Goal: Task Accomplishment & Management: Complete application form

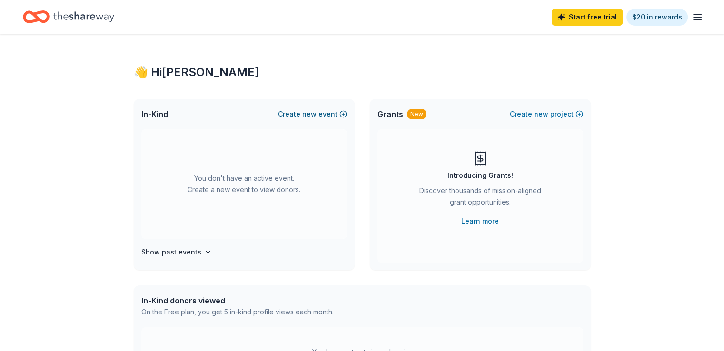
click at [326, 115] on button "Create new event" at bounding box center [312, 113] width 69 height 11
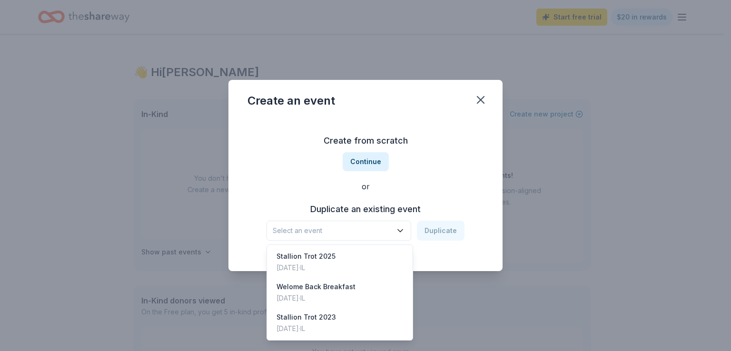
click at [328, 229] on span "Select an event" at bounding box center [332, 230] width 119 height 11
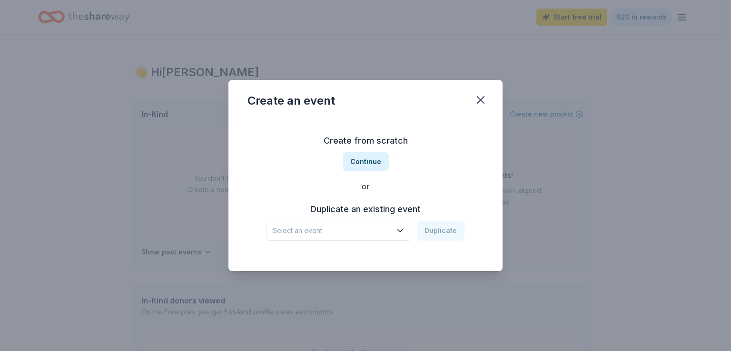
click at [328, 229] on span "Select an event" at bounding box center [332, 230] width 119 height 11
click at [371, 157] on button "Continue" at bounding box center [366, 161] width 46 height 19
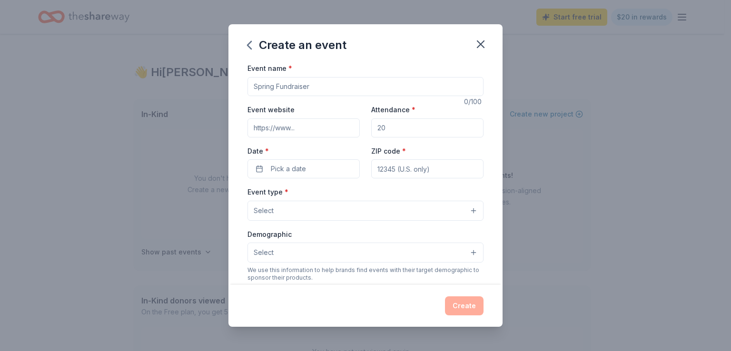
click at [314, 86] on input "Event name *" at bounding box center [365, 86] width 236 height 19
type input "FALL FEST 2025"
click at [394, 132] on input "Attendance *" at bounding box center [427, 127] width 112 height 19
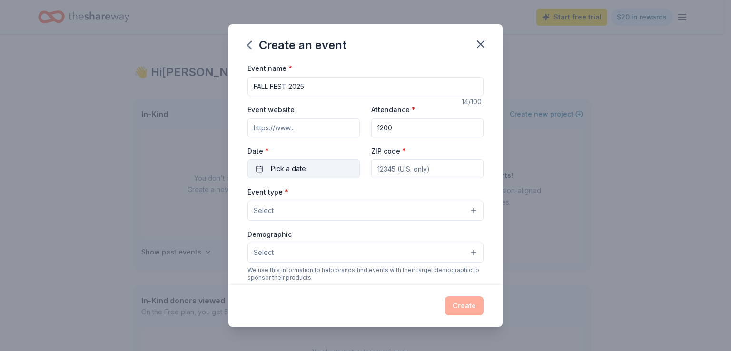
type input "1200"
click at [331, 164] on button "Pick a date" at bounding box center [303, 168] width 112 height 19
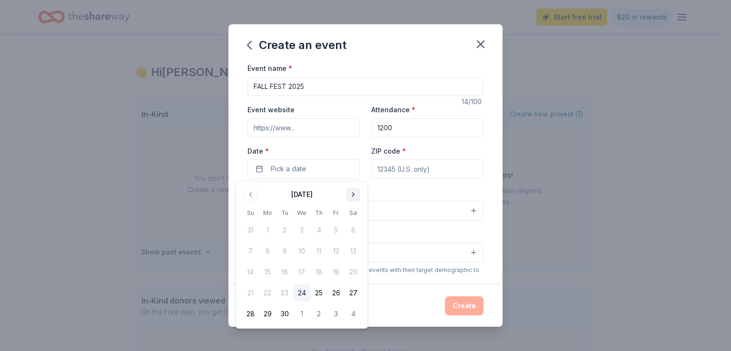
click at [352, 195] on button "Go to next month" at bounding box center [352, 194] width 13 height 13
click at [318, 274] on button "16" at bounding box center [318, 272] width 17 height 17
click at [402, 168] on input "ZIP code *" at bounding box center [427, 168] width 112 height 19
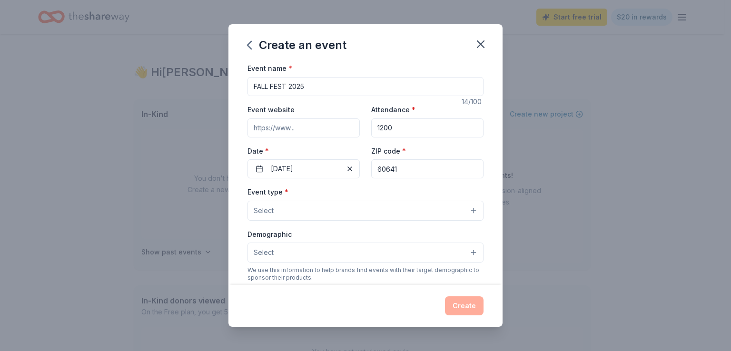
type input "60641"
click at [295, 214] on button "Select" at bounding box center [365, 211] width 236 height 20
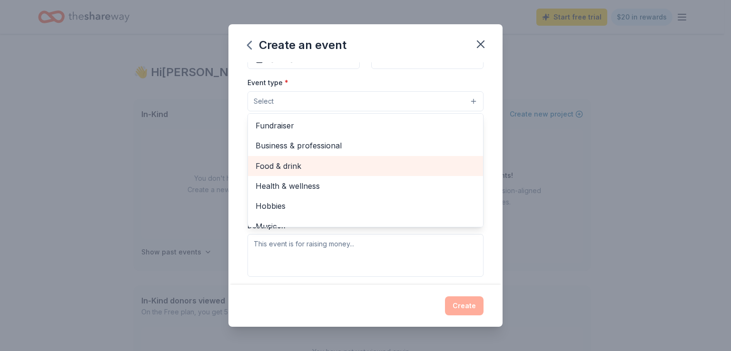
click at [297, 164] on span "Food & drink" at bounding box center [365, 166] width 220 height 12
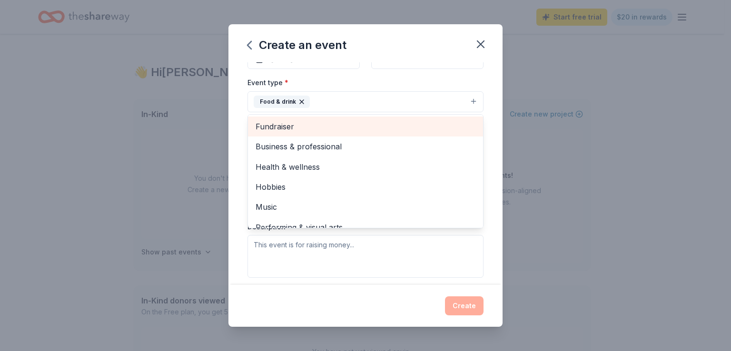
click at [293, 122] on span "Fundraiser" at bounding box center [365, 126] width 220 height 12
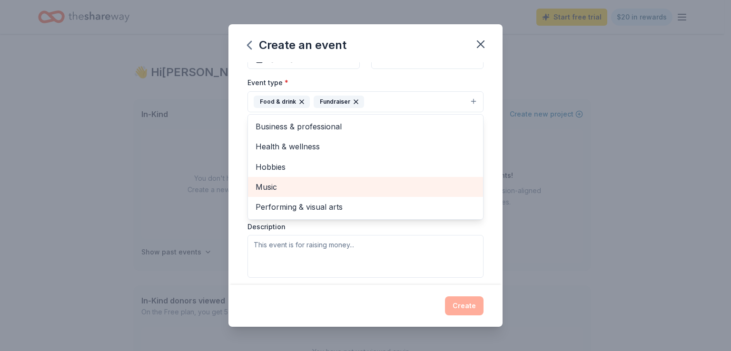
click at [325, 184] on span "Music" at bounding box center [365, 187] width 220 height 12
click at [325, 184] on span "Performing & visual arts" at bounding box center [365, 187] width 220 height 12
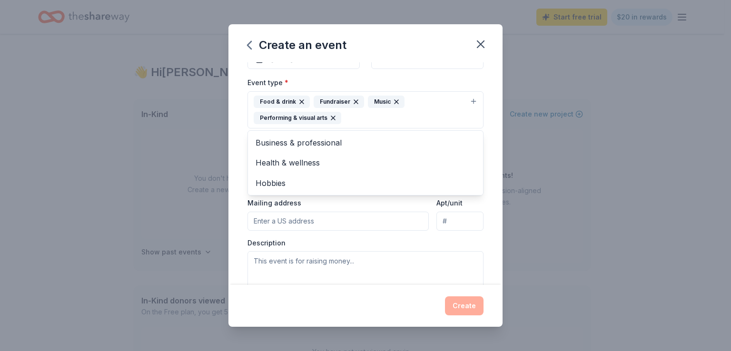
click at [341, 208] on div "Event type * Food & drink Fundraiser Music Performing & visual arts Business & …" at bounding box center [365, 185] width 236 height 217
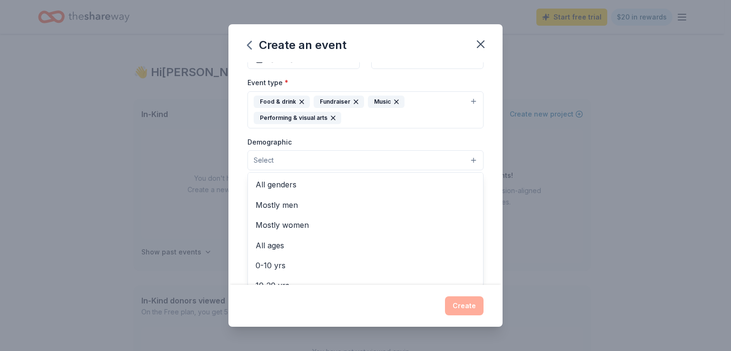
click at [305, 163] on button "Select" at bounding box center [365, 160] width 236 height 20
click at [283, 246] on span "All ages" at bounding box center [365, 245] width 220 height 12
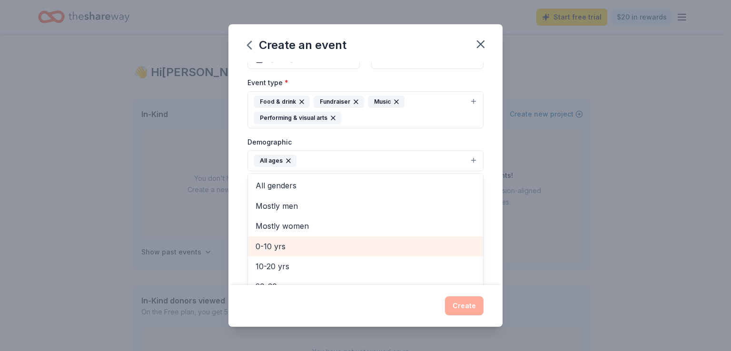
click at [294, 245] on span "0-10 yrs" at bounding box center [365, 246] width 220 height 12
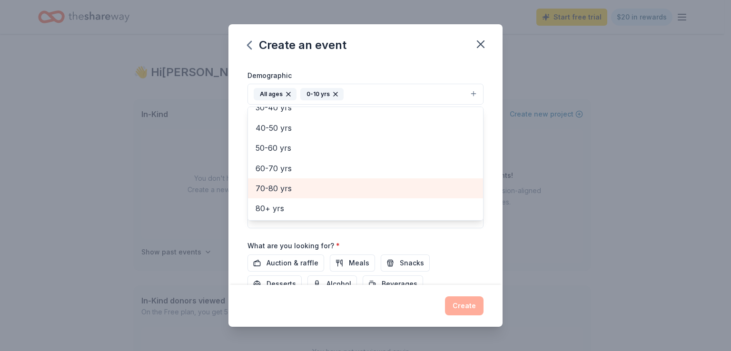
scroll to position [176, 0]
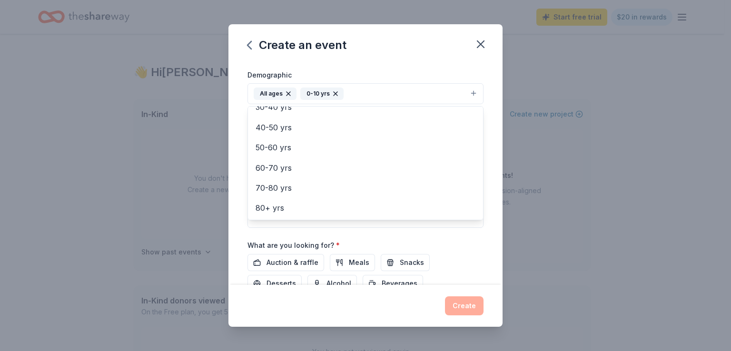
click at [451, 244] on div "Event name * FALL FEST 2025 14 /100 Event website Attendance * 1200 Date * 10/1…" at bounding box center [365, 115] width 236 height 458
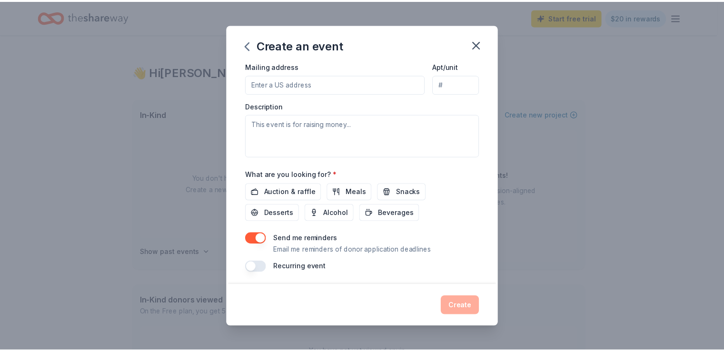
scroll to position [250, 0]
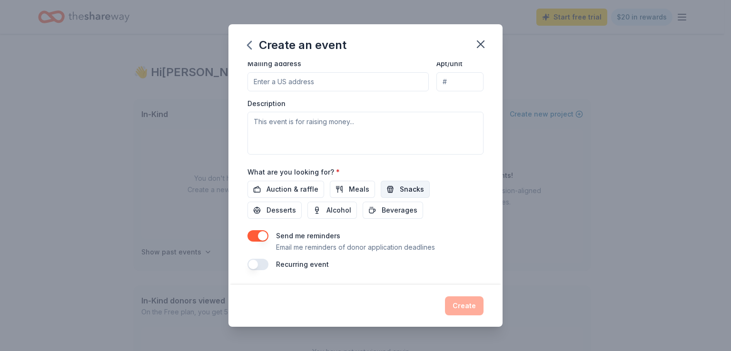
click at [400, 190] on span "Snacks" at bounding box center [412, 189] width 24 height 11
click at [394, 209] on span "Beverages" at bounding box center [400, 210] width 36 height 11
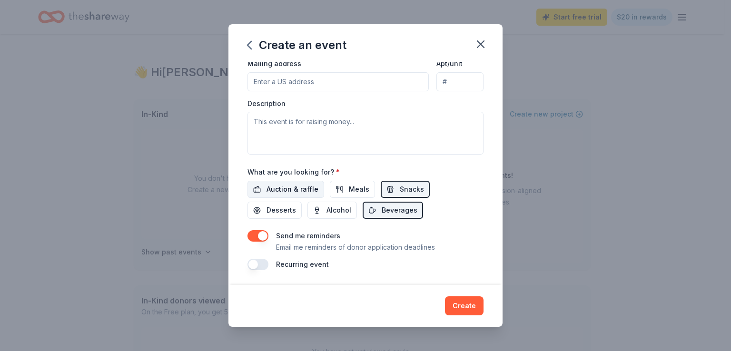
click at [294, 189] on span "Auction & raffle" at bounding box center [292, 189] width 52 height 11
click at [282, 212] on span "Desserts" at bounding box center [280, 210] width 29 height 11
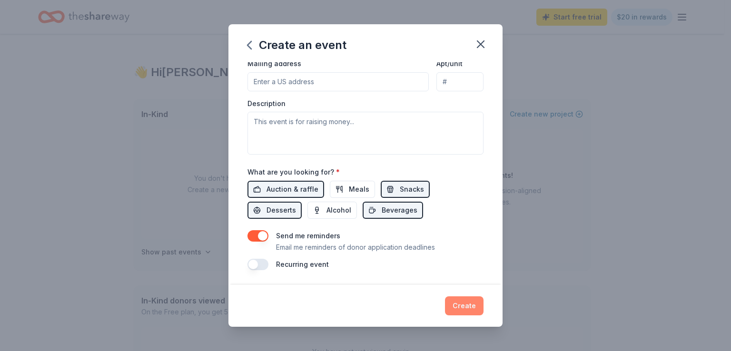
click at [464, 305] on button "Create" at bounding box center [464, 305] width 39 height 19
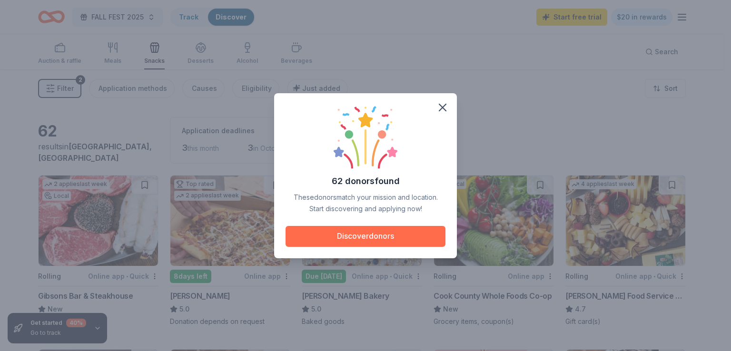
click at [363, 235] on button "Discover donors" at bounding box center [365, 236] width 160 height 21
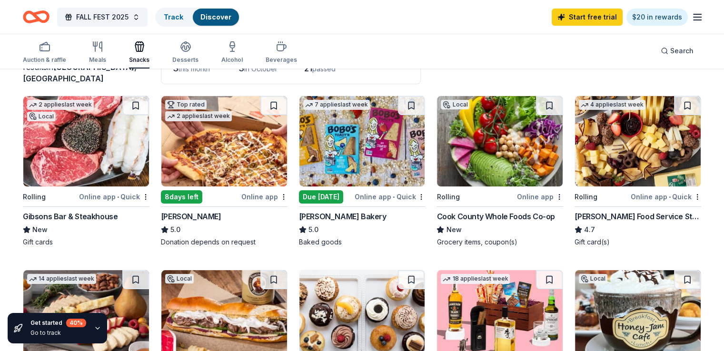
scroll to position [80, 0]
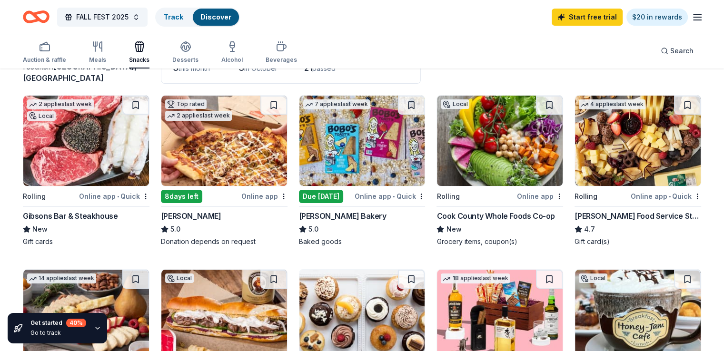
click at [360, 156] on img at bounding box center [362, 141] width 126 height 90
click at [587, 216] on div "Gordon Food Service Store" at bounding box center [637, 215] width 127 height 11
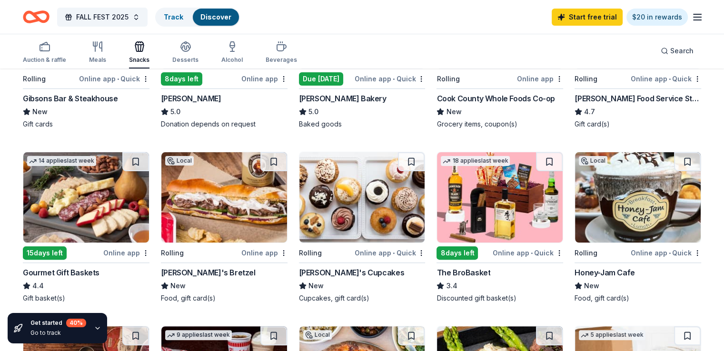
scroll to position [198, 0]
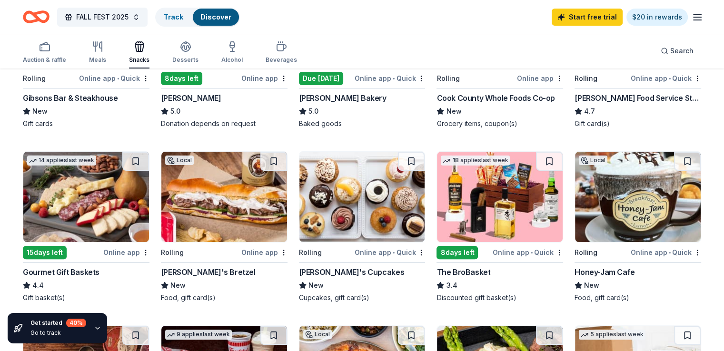
click at [374, 250] on div "Online app • Quick" at bounding box center [389, 252] width 70 height 12
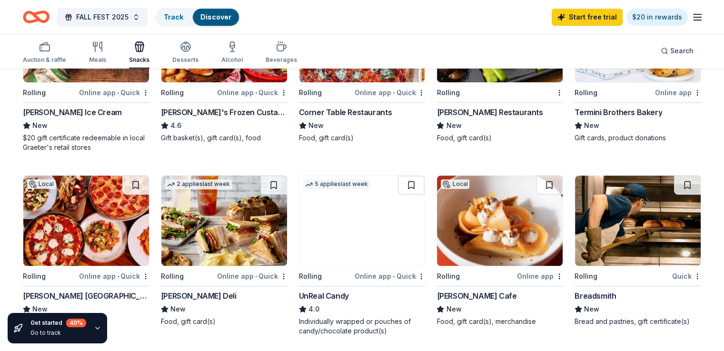
scroll to position [594, 0]
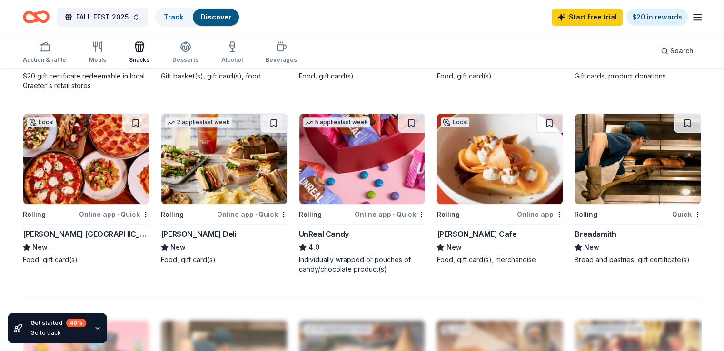
click at [348, 169] on img at bounding box center [362, 159] width 126 height 90
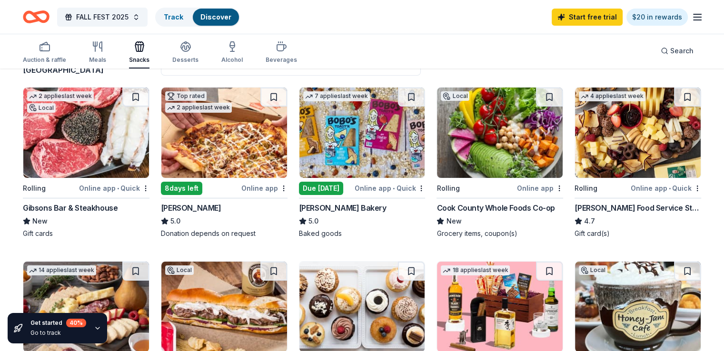
scroll to position [0, 0]
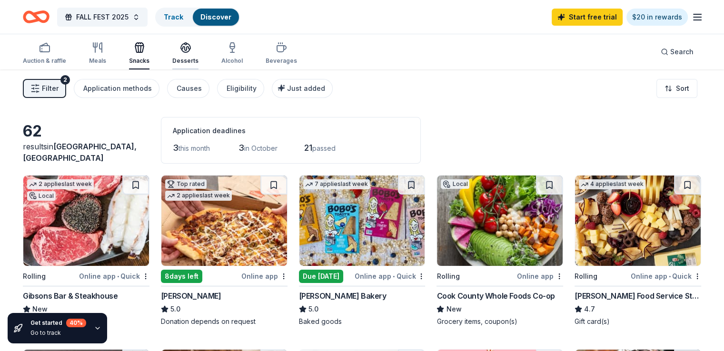
click at [191, 42] on icon "button" at bounding box center [185, 47] width 11 height 11
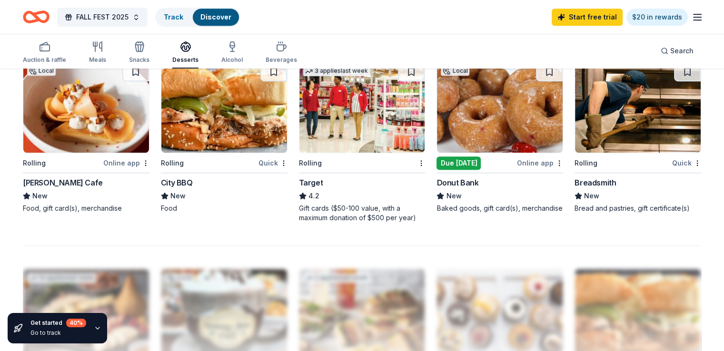
scroll to position [682, 0]
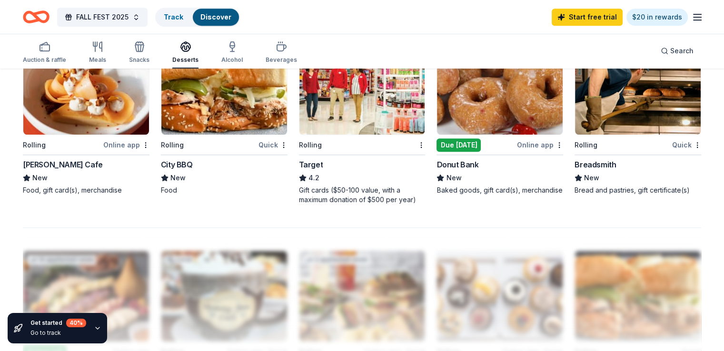
click at [356, 100] on img at bounding box center [362, 89] width 126 height 90
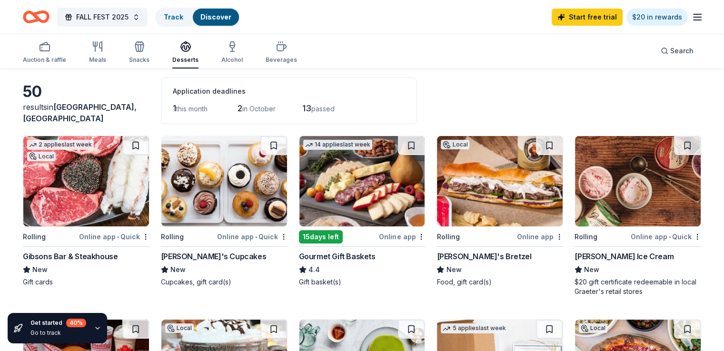
scroll to position [0, 0]
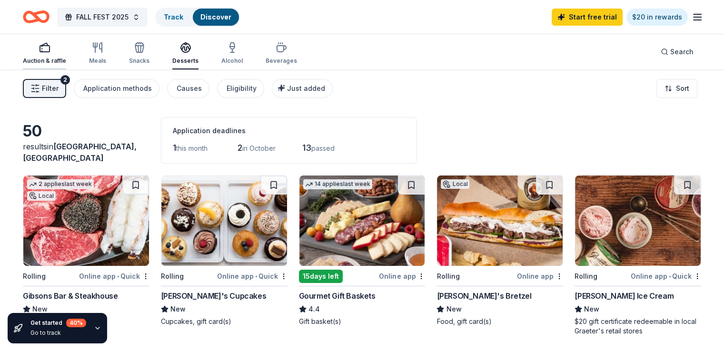
click at [50, 42] on icon "button" at bounding box center [44, 47] width 11 height 11
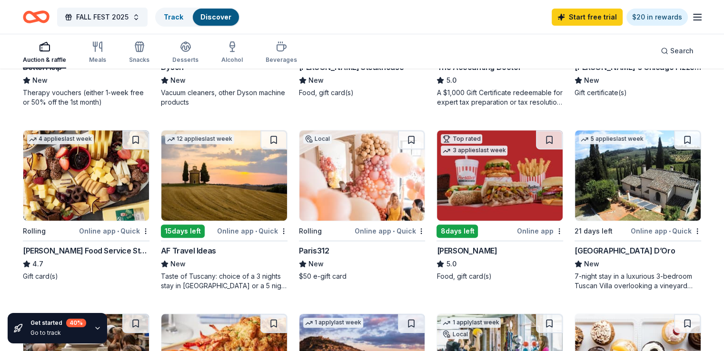
scroll to position [413, 0]
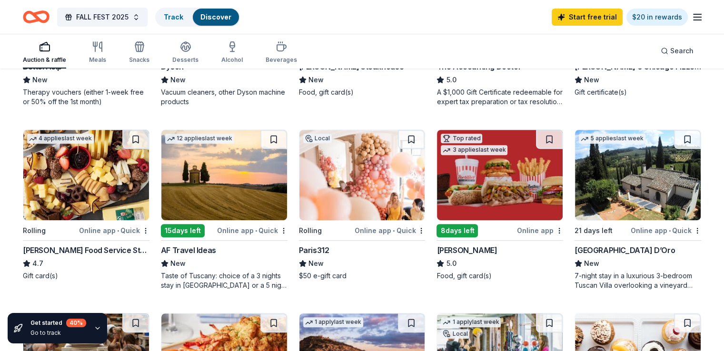
click at [494, 176] on img at bounding box center [500, 175] width 126 height 90
click at [525, 231] on div "Online app" at bounding box center [540, 231] width 46 height 12
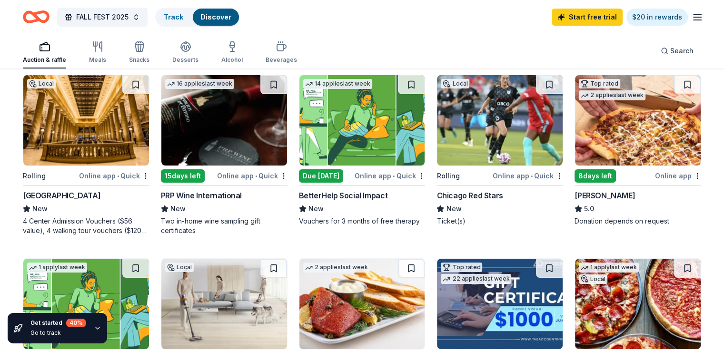
scroll to position [0, 0]
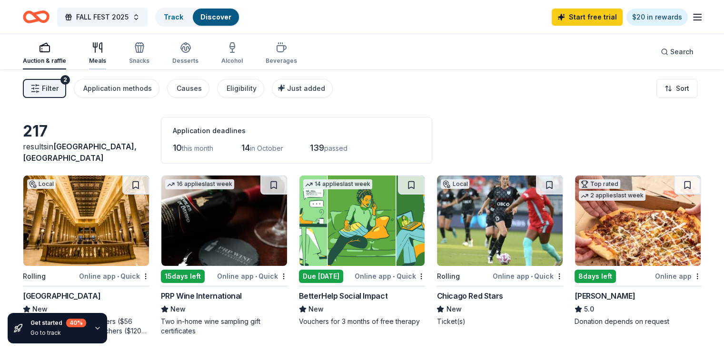
click at [97, 43] on icon "button" at bounding box center [95, 45] width 4 height 4
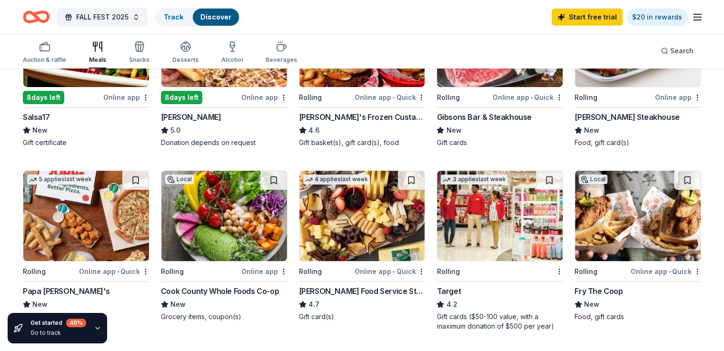
scroll to position [179, 0]
click at [87, 216] on img at bounding box center [86, 216] width 126 height 90
click at [617, 232] on img at bounding box center [638, 216] width 126 height 90
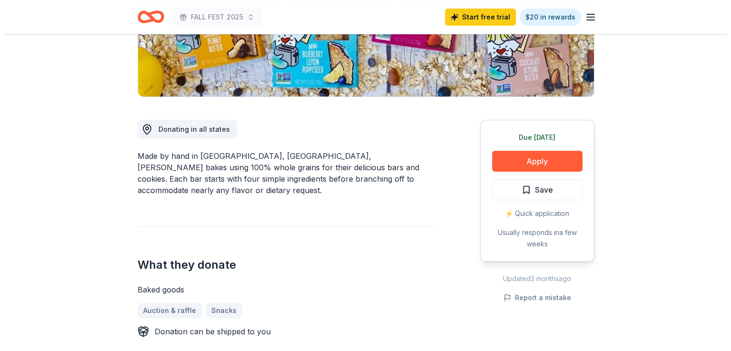
scroll to position [192, 0]
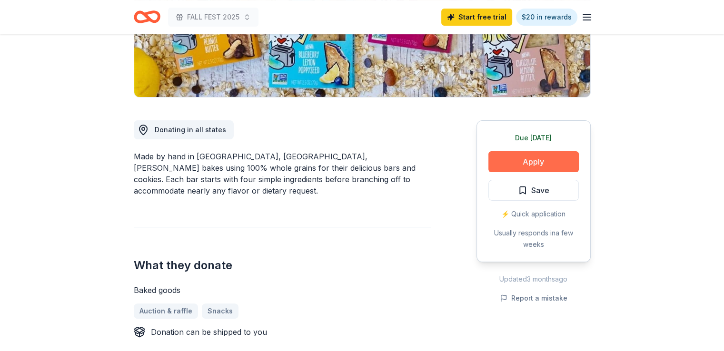
click at [537, 160] on button "Apply" at bounding box center [533, 161] width 90 height 21
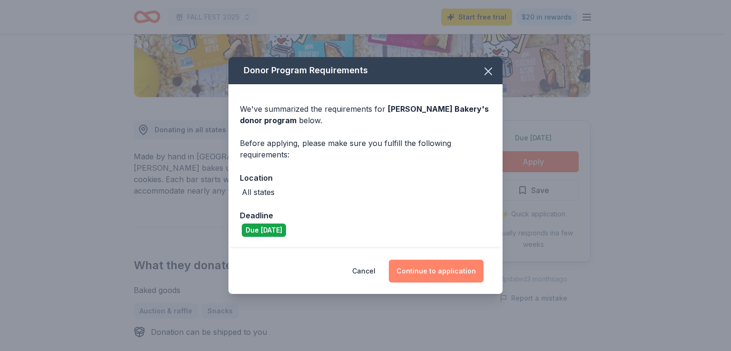
click at [440, 266] on button "Continue to application" at bounding box center [436, 271] width 95 height 23
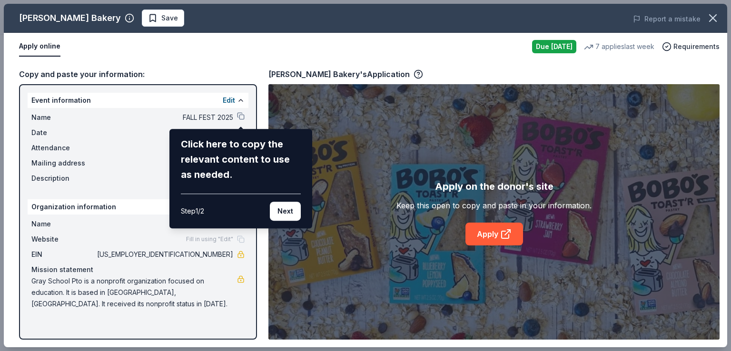
click at [504, 235] on div "Bobo's Bakery Save Report a mistake Apply online Due tomorrow 7 applies last we…" at bounding box center [365, 175] width 723 height 343
click at [486, 230] on div "Bobo's Bakery Save Report a mistake Apply online Due tomorrow 7 applies last we…" at bounding box center [365, 175] width 723 height 343
click at [301, 219] on div "Click here to copy the relevant content to use as needed. Step 1 / 2 Next" at bounding box center [240, 178] width 143 height 99
click at [287, 212] on button "Next" at bounding box center [285, 211] width 31 height 19
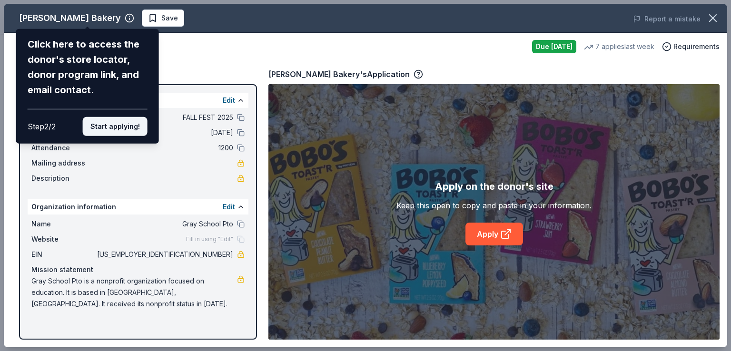
click at [128, 122] on button "Start applying!" at bounding box center [115, 126] width 65 height 19
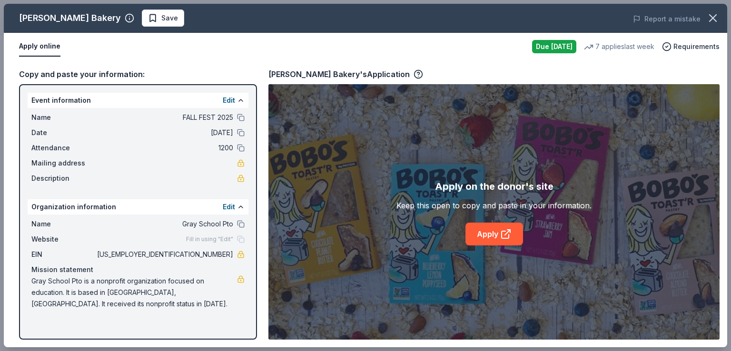
click at [487, 232] on div "Bobo's Bakery Save Report a mistake Apply online Due tomorrow 7 applies last we…" at bounding box center [365, 175] width 723 height 343
click at [506, 236] on div "Bobo's Bakery Save Report a mistake Apply online Due tomorrow 7 applies last we…" at bounding box center [365, 175] width 723 height 343
click at [45, 45] on div "Bobo's Bakery Save Report a mistake Apply online Due tomorrow 7 applies last we…" at bounding box center [365, 175] width 723 height 343
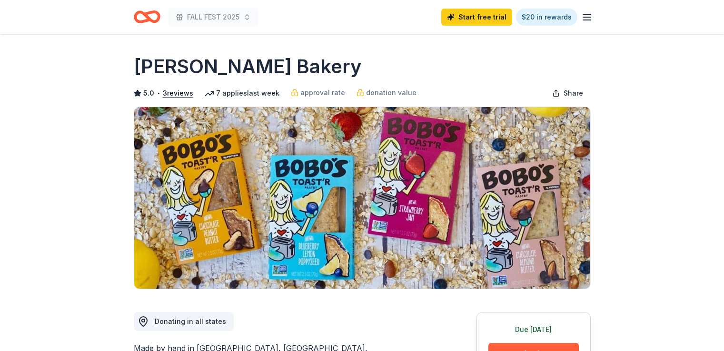
scroll to position [192, 0]
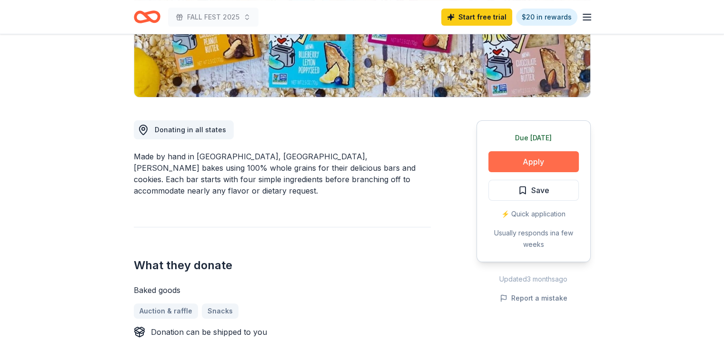
click at [531, 156] on button "Apply" at bounding box center [533, 161] width 90 height 21
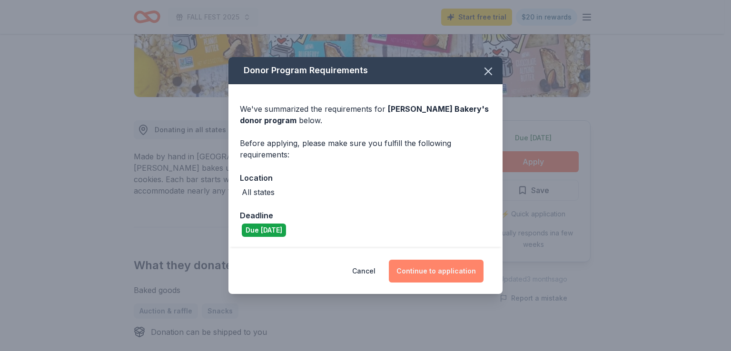
click at [438, 275] on button "Continue to application" at bounding box center [436, 271] width 95 height 23
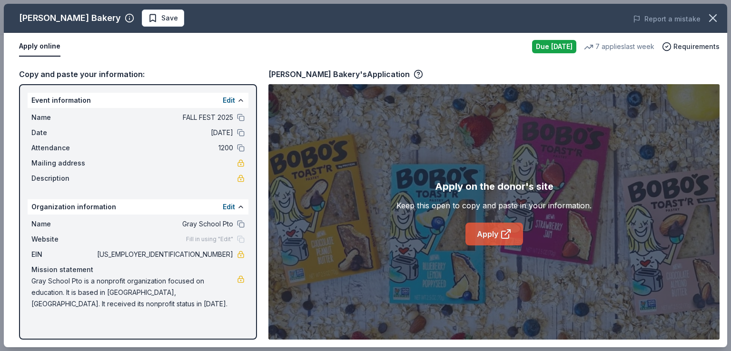
click at [490, 233] on link "Apply" at bounding box center [494, 234] width 58 height 23
click at [711, 17] on icon "button" at bounding box center [712, 18] width 7 height 7
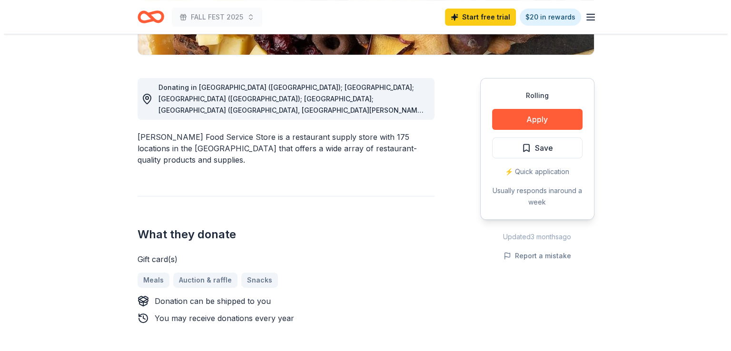
scroll to position [235, 0]
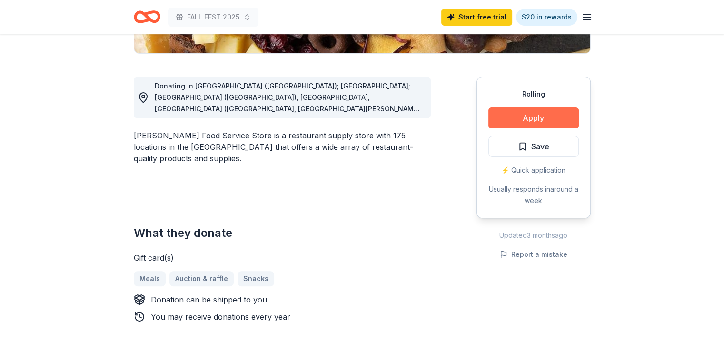
click at [535, 116] on button "Apply" at bounding box center [533, 118] width 90 height 21
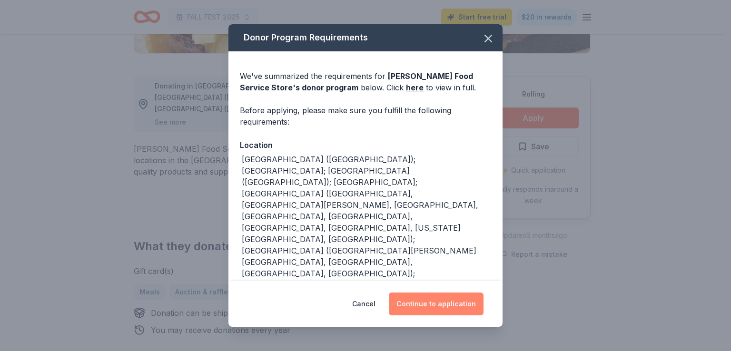
click at [428, 301] on button "Continue to application" at bounding box center [436, 304] width 95 height 23
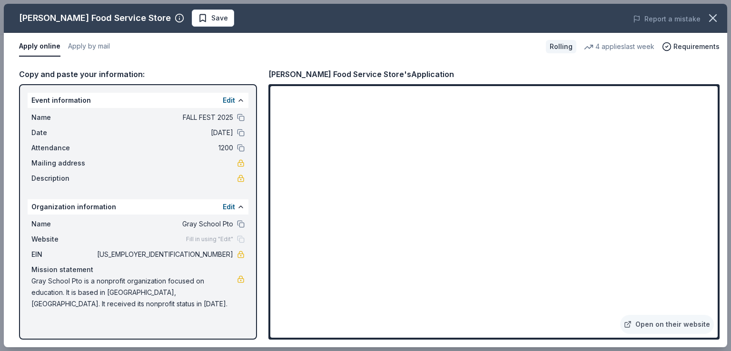
click at [42, 45] on button "Apply online" at bounding box center [39, 47] width 41 height 20
click at [661, 326] on link "Open on their website" at bounding box center [667, 324] width 94 height 19
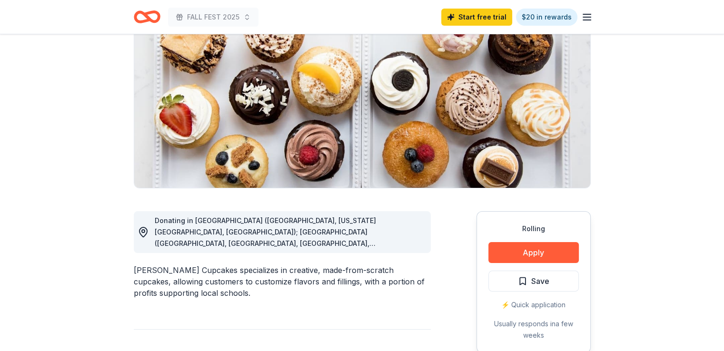
scroll to position [102, 0]
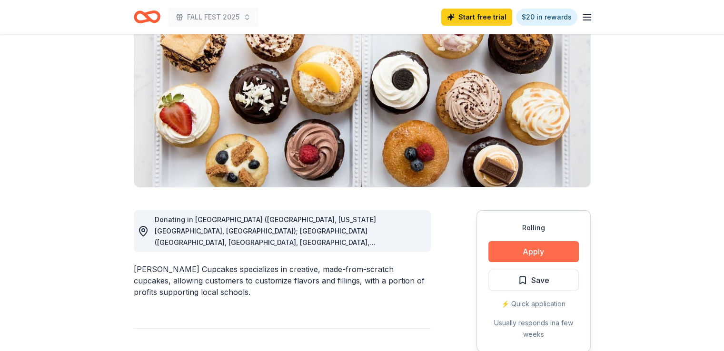
click at [529, 252] on button "Apply" at bounding box center [533, 251] width 90 height 21
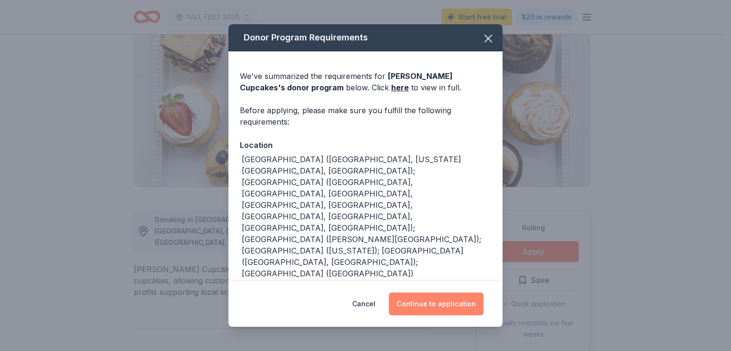
click at [445, 309] on button "Continue to application" at bounding box center [436, 304] width 95 height 23
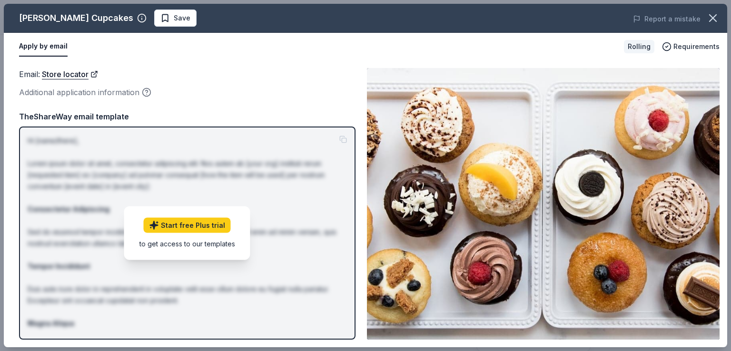
click at [48, 46] on button "Apply by email" at bounding box center [43, 47] width 49 height 20
click at [461, 48] on div "Apply by email" at bounding box center [317, 47] width 597 height 20
click at [40, 45] on button "Apply by email" at bounding box center [43, 47] width 49 height 20
click at [715, 20] on icon "button" at bounding box center [712, 18] width 7 height 7
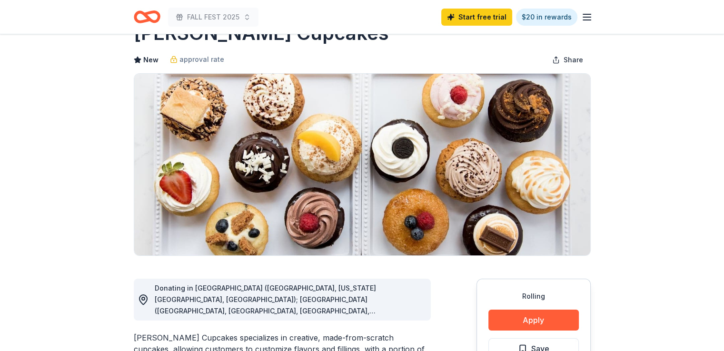
scroll to position [32, 0]
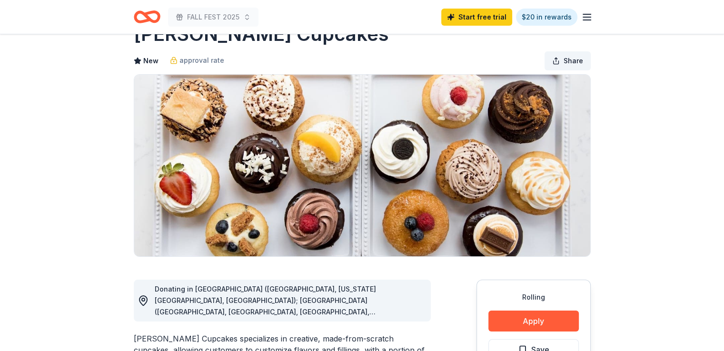
click at [573, 60] on span "Share" at bounding box center [573, 60] width 20 height 11
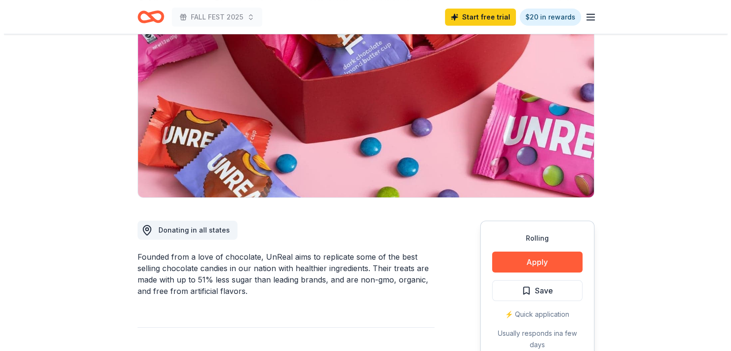
scroll to position [96, 0]
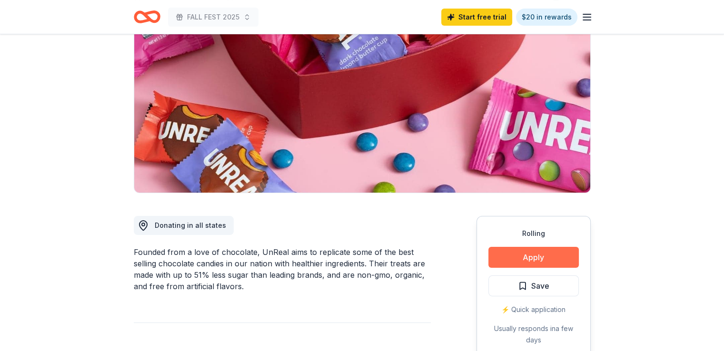
click at [537, 254] on button "Apply" at bounding box center [533, 257] width 90 height 21
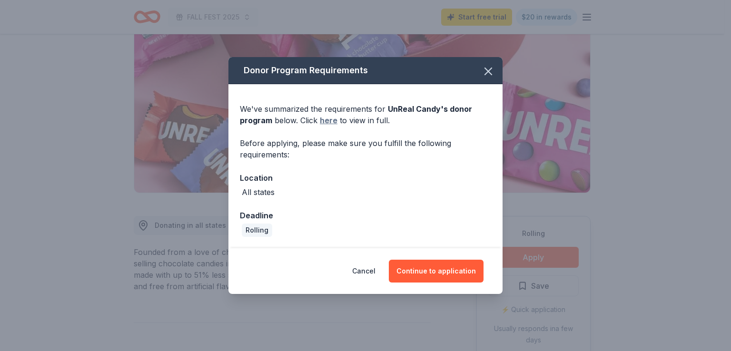
click at [326, 124] on link "here" at bounding box center [329, 120] width 18 height 11
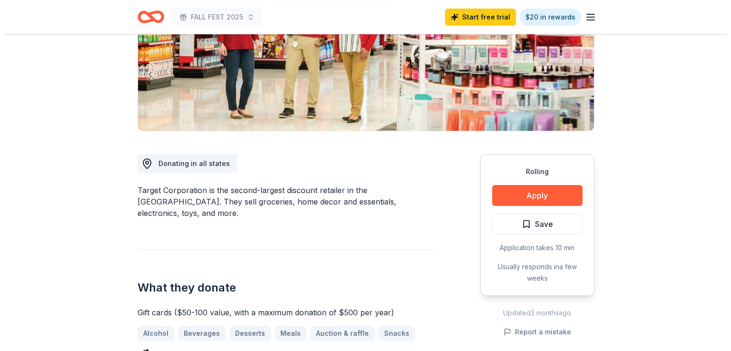
scroll to position [182, 0]
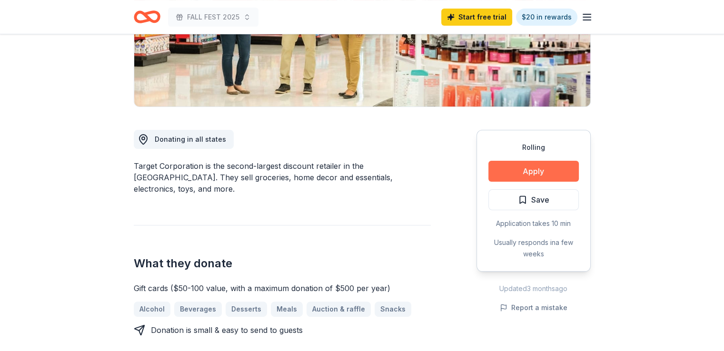
click at [540, 166] on button "Apply" at bounding box center [533, 171] width 90 height 21
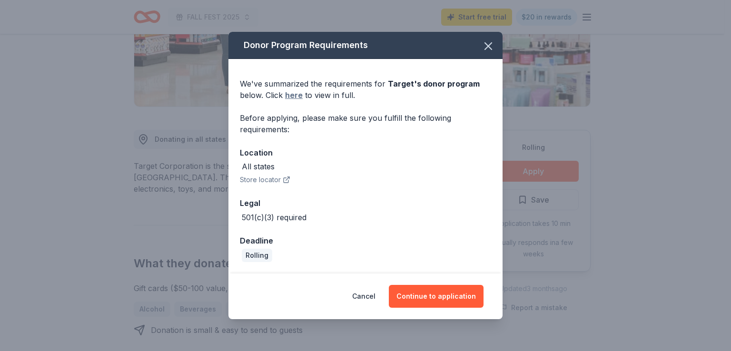
click at [293, 95] on link "here" at bounding box center [294, 94] width 18 height 11
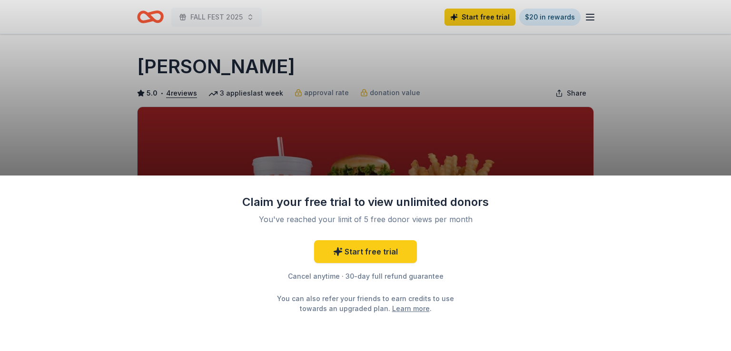
click at [625, 137] on div "Claim your free trial to view unlimited donors You've reached your limit of 5 f…" at bounding box center [365, 175] width 731 height 351
click at [646, 138] on div "Claim your free trial to view unlimited donors You've reached your limit of 5 f…" at bounding box center [365, 175] width 731 height 351
click at [105, 142] on div "Claim your free trial to view unlimited donors You've reached your limit of 5 f…" at bounding box center [365, 175] width 731 height 351
click at [178, 39] on div "Claim your free trial to view unlimited donors You've reached your limit of 5 f…" at bounding box center [365, 175] width 731 height 351
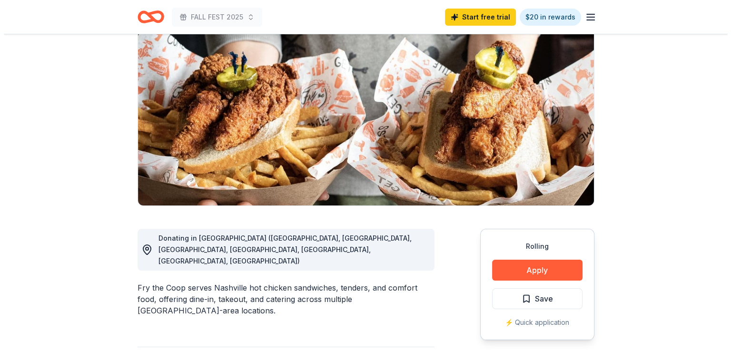
scroll to position [104, 0]
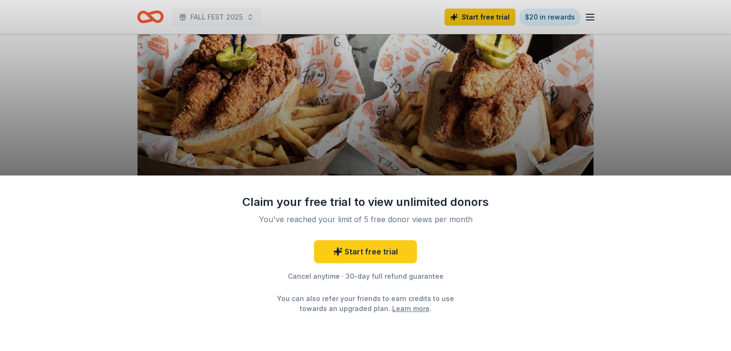
click at [97, 85] on div "Claim your free trial to view unlimited donors You've reached your limit of 5 f…" at bounding box center [365, 175] width 731 height 351
click at [80, 94] on div "Claim your free trial to view unlimited donors You've reached your limit of 5 f…" at bounding box center [365, 175] width 731 height 351
